Goal: Find specific page/section: Find specific page/section

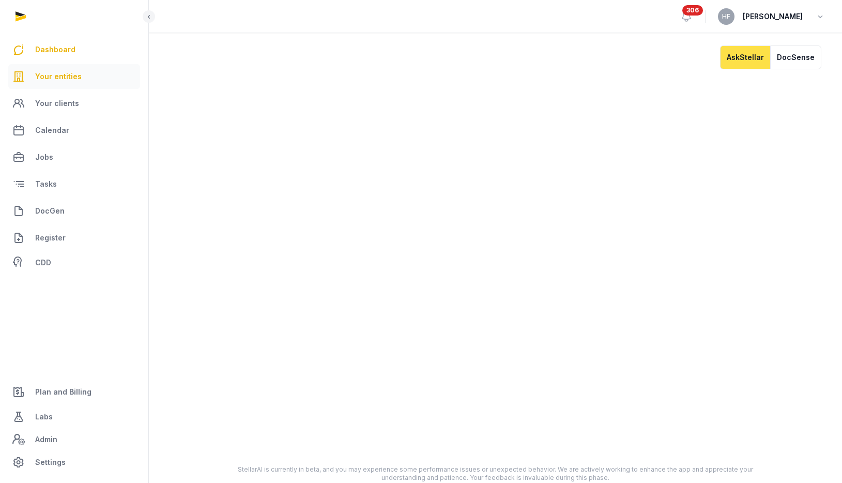
click at [62, 76] on span "Your entities" at bounding box center [58, 76] width 47 height 12
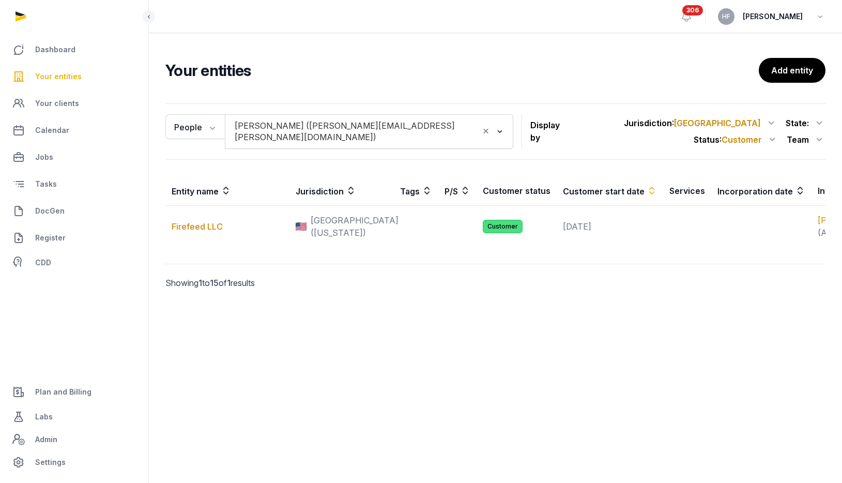
click at [278, 94] on div "Your entities Add entity People Entity People Tags Services [GEOGRAPHIC_DATA][P…" at bounding box center [495, 188] width 693 height 260
click at [209, 128] on icon "button" at bounding box center [211, 127] width 10 height 10
click at [202, 153] on div "Entity" at bounding box center [206, 149] width 83 height 21
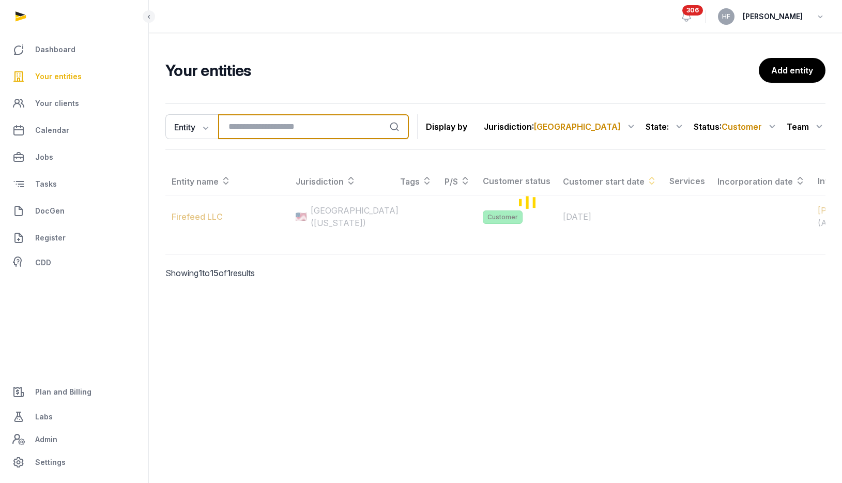
click at [319, 124] on input "search" at bounding box center [313, 126] width 191 height 25
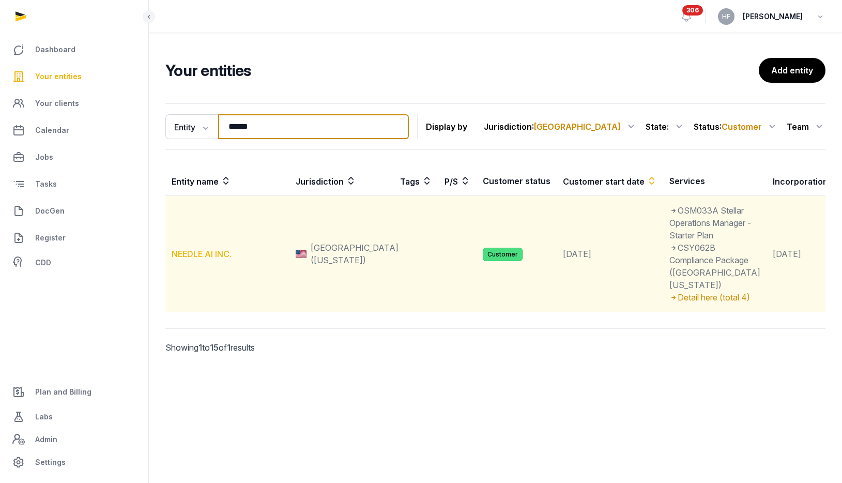
type input "******"
click at [210, 259] on link "NEEDLE AI INC." at bounding box center [202, 254] width 60 height 10
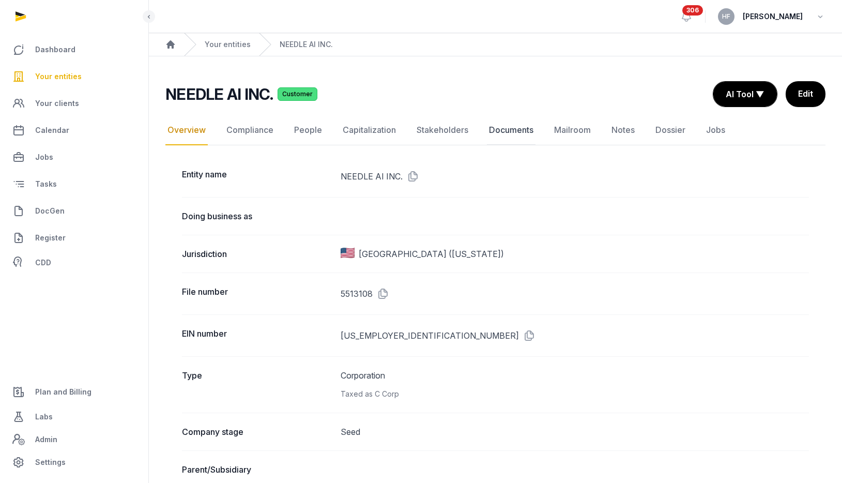
click at [509, 132] on link "Documents" at bounding box center [511, 130] width 49 height 30
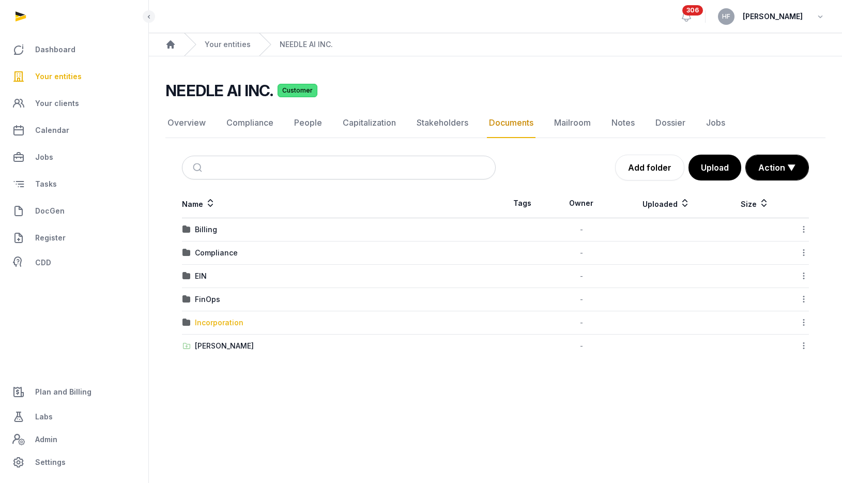
click at [224, 323] on div "Incorporation" at bounding box center [219, 322] width 49 height 10
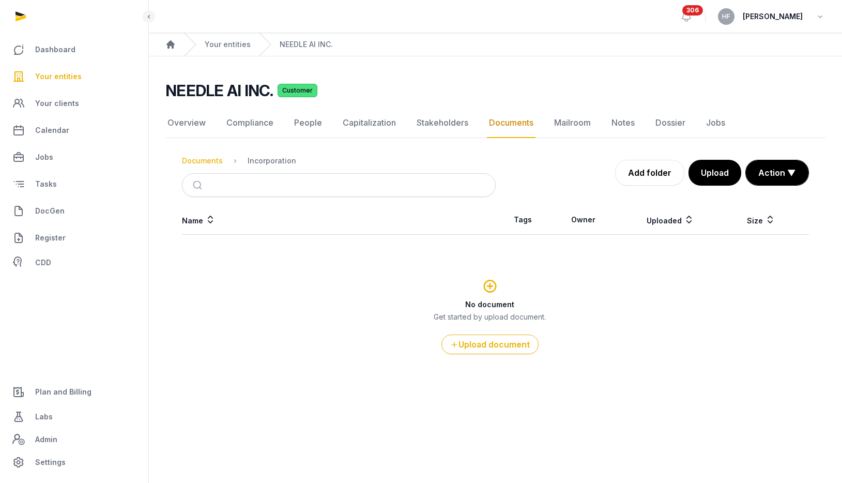
click at [199, 159] on div "Documents" at bounding box center [202, 161] width 41 height 10
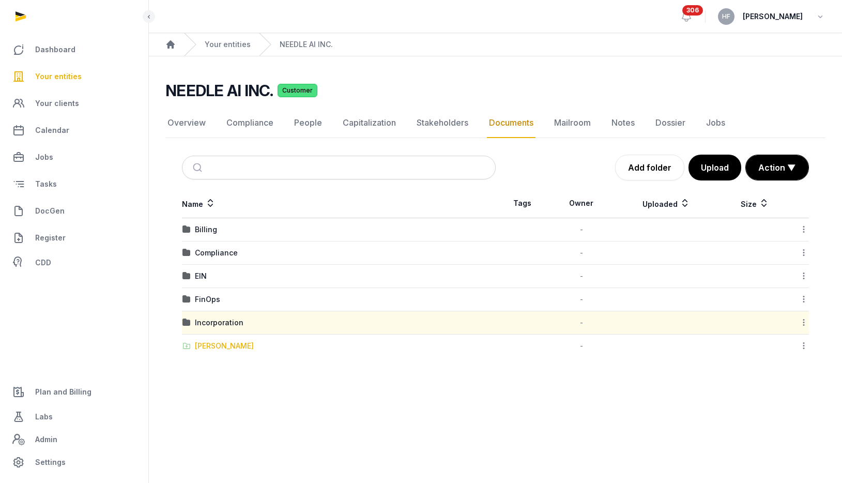
click at [224, 346] on div "[PERSON_NAME]" at bounding box center [224, 346] width 59 height 10
